Goal: Navigation & Orientation: Find specific page/section

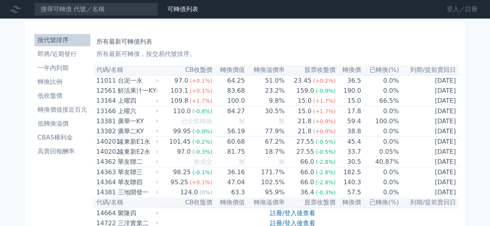
click at [454, 7] on link "登入／註冊" at bounding box center [461, 9] width 43 height 12
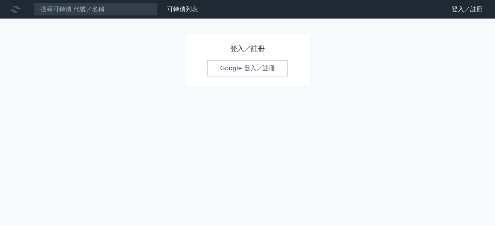
click at [235, 68] on link "Google 登入／註冊" at bounding box center [247, 68] width 81 height 16
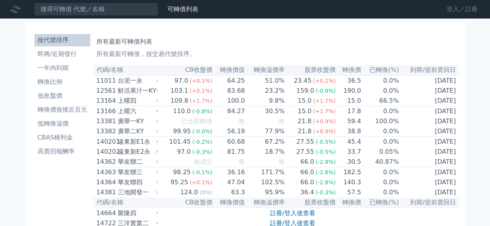
click at [451, 11] on link "登入／註冊" at bounding box center [461, 9] width 43 height 12
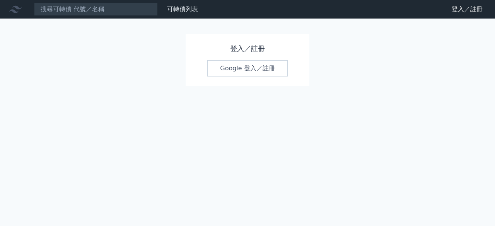
click at [245, 63] on link "Google 登入／註冊" at bounding box center [247, 68] width 81 height 16
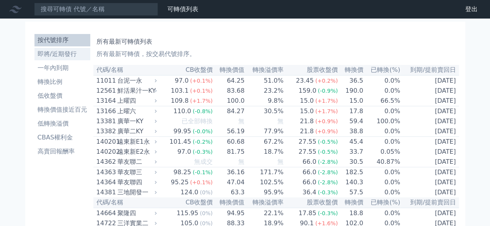
click at [66, 48] on link "即將/近期發行" at bounding box center [62, 54] width 56 height 12
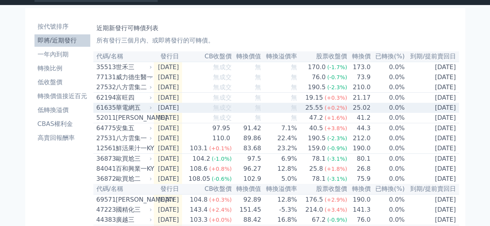
scroll to position [14, 0]
